Goal: Transaction & Acquisition: Obtain resource

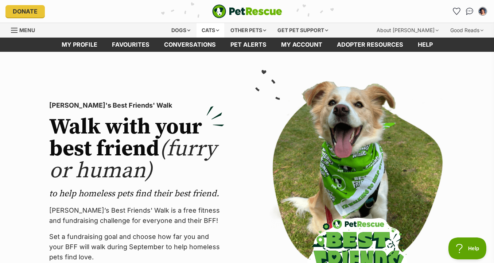
click at [206, 31] on div "Cats" at bounding box center [211, 30] width 28 height 15
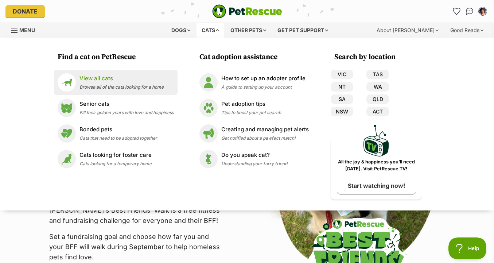
click at [160, 85] on span "Browse all of the cats looking for a home" at bounding box center [122, 86] width 84 height 5
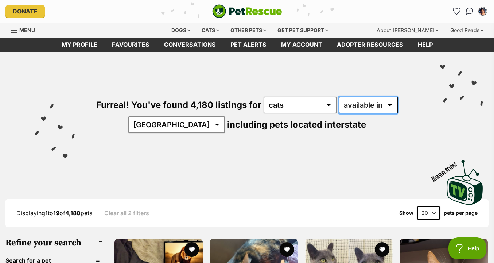
click at [379, 109] on select "available in located in" at bounding box center [368, 105] width 59 height 17
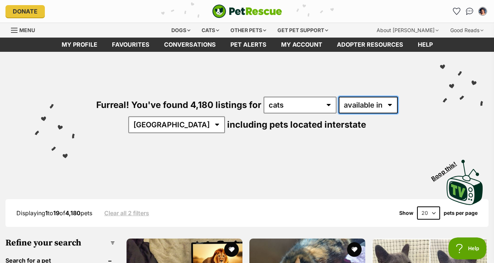
select select "disabled"
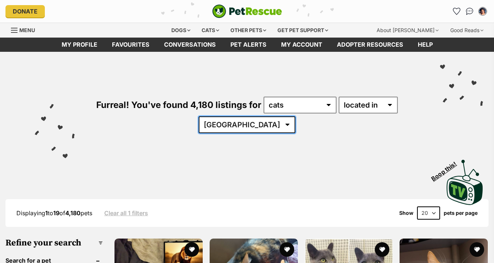
click at [250, 128] on select "Australia ACT NSW NT QLD SA TAS VIC WA" at bounding box center [247, 124] width 97 height 17
select select "VIC"
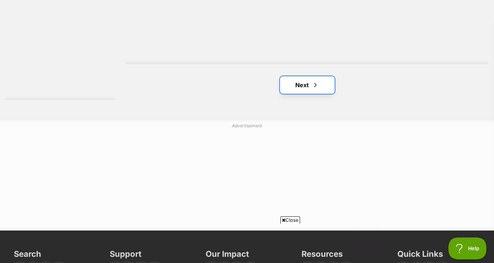
click at [308, 91] on link "Next" at bounding box center [307, 85] width 55 height 18
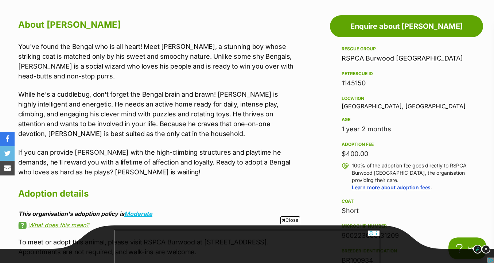
scroll to position [397, 0]
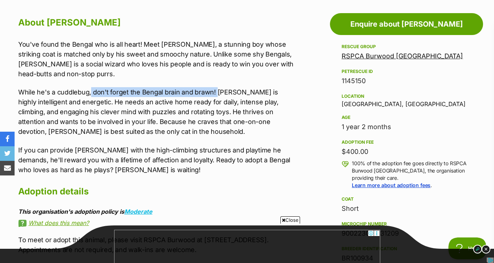
drag, startPoint x: 90, startPoint y: 92, endPoint x: 216, endPoint y: 92, distance: 126.2
click at [216, 92] on p "While he's a cuddlebug, don't forget the Bengal brain and brawn! [PERSON_NAME] …" at bounding box center [156, 111] width 276 height 49
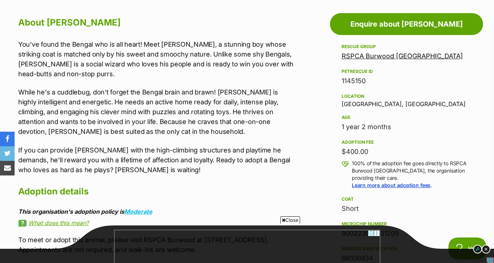
click at [60, 122] on p "While he's a cuddlebug, don't forget the Bengal brain and brawn! [PERSON_NAME] …" at bounding box center [156, 111] width 276 height 49
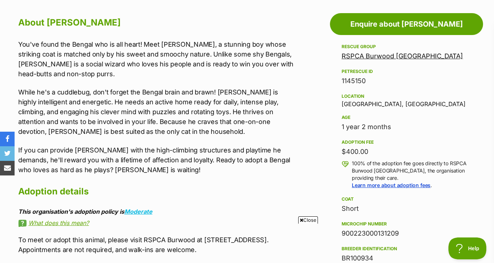
scroll to position [0, 0]
click at [377, 52] on div "RSPCA Burwood East Victoria" at bounding box center [407, 56] width 130 height 10
click at [376, 55] on link "RSPCA Burwood East Victoria" at bounding box center [402, 56] width 121 height 8
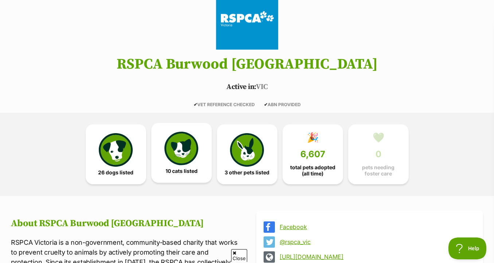
click at [178, 148] on img at bounding box center [181, 149] width 34 height 34
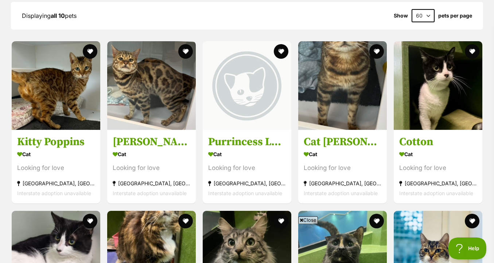
scroll to position [730, 0]
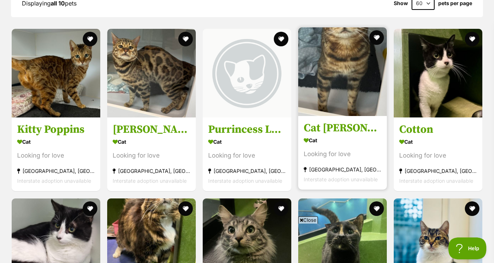
click at [353, 82] on img at bounding box center [342, 71] width 89 height 89
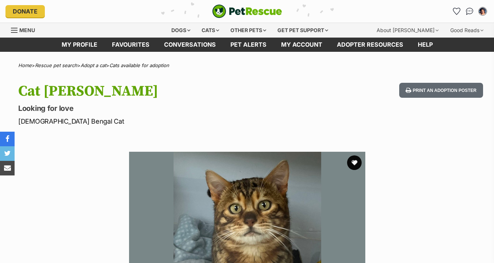
scroll to position [127, 0]
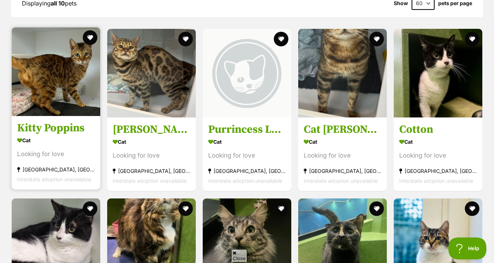
click at [67, 116] on img at bounding box center [56, 71] width 89 height 89
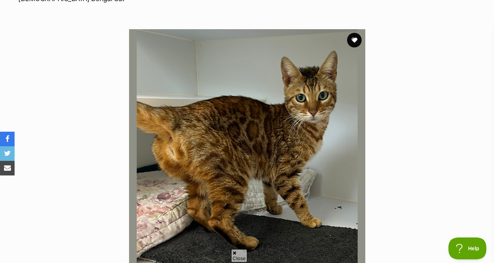
scroll to position [346, 0]
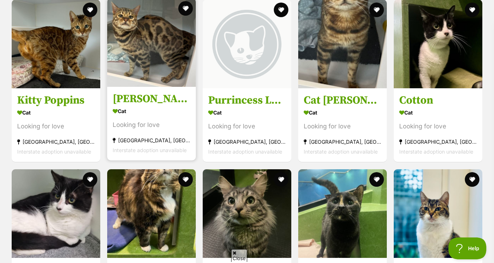
scroll to position [748, 0]
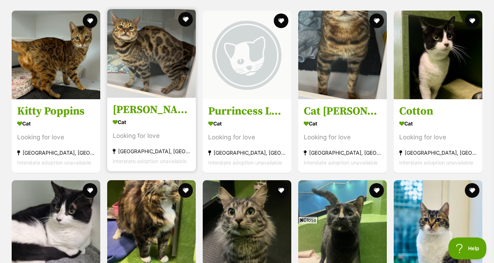
click at [171, 93] on img at bounding box center [151, 53] width 89 height 89
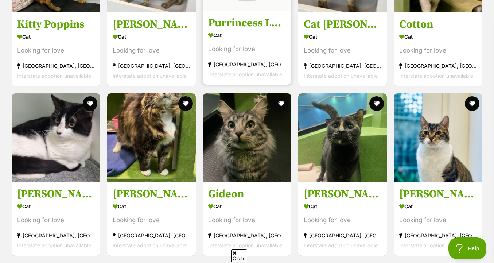
scroll to position [845, 0]
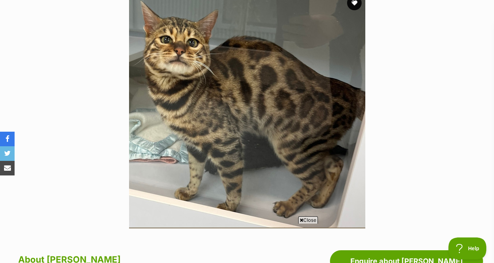
scroll to position [159, 0]
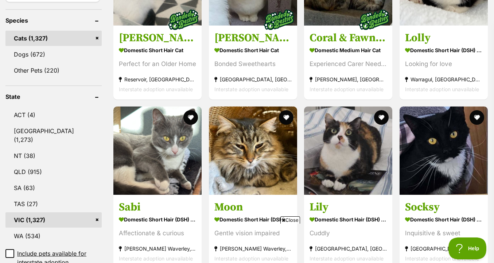
scroll to position [319, 0]
